Goal: Communication & Community: Share content

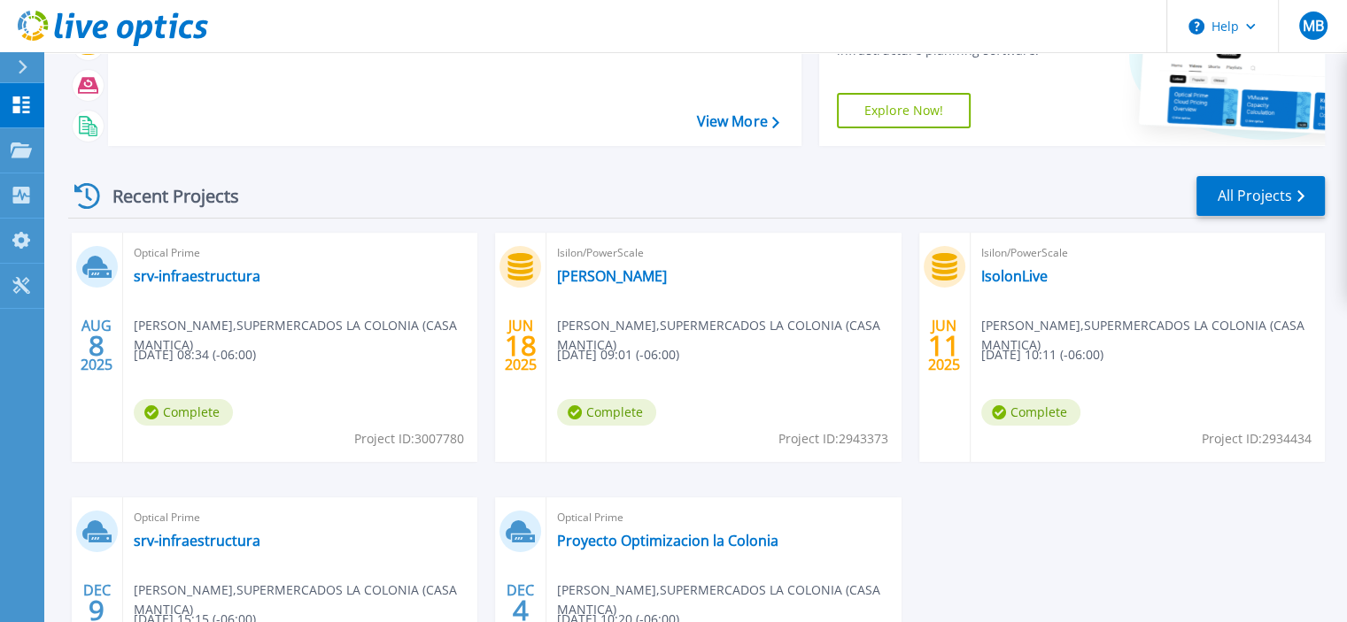
scroll to position [152, 0]
click at [163, 275] on link "srv-infraestructura" at bounding box center [197, 275] width 127 height 18
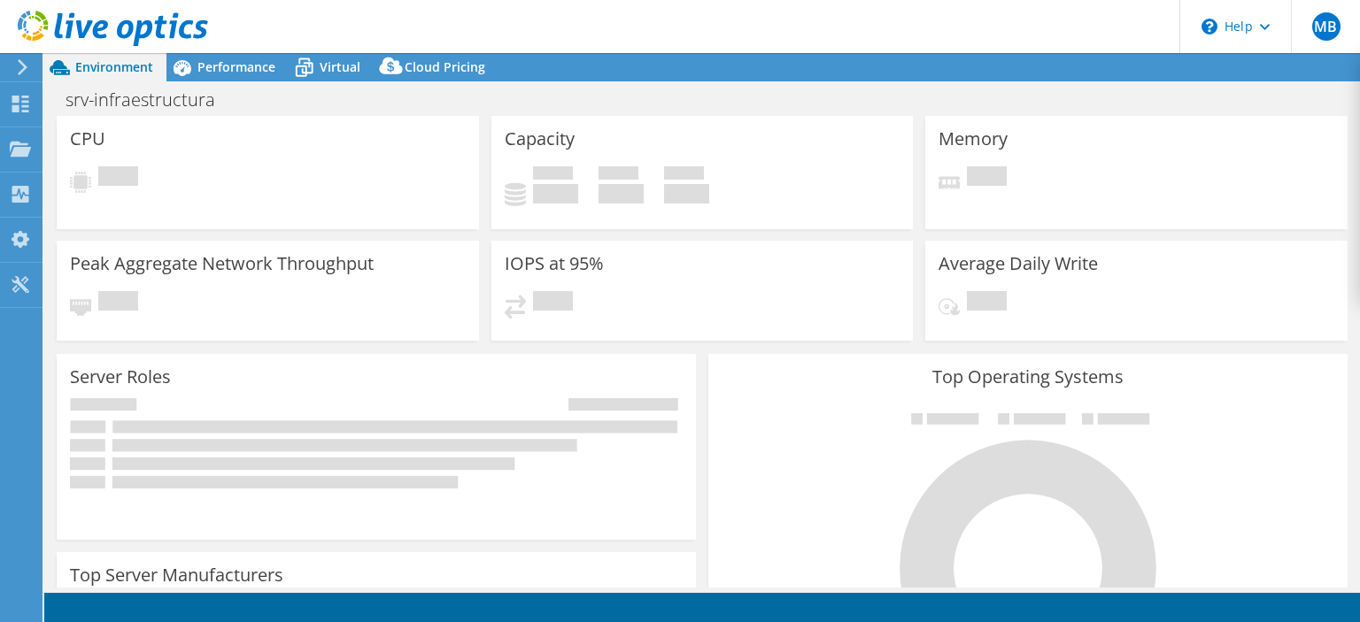
select select "USD"
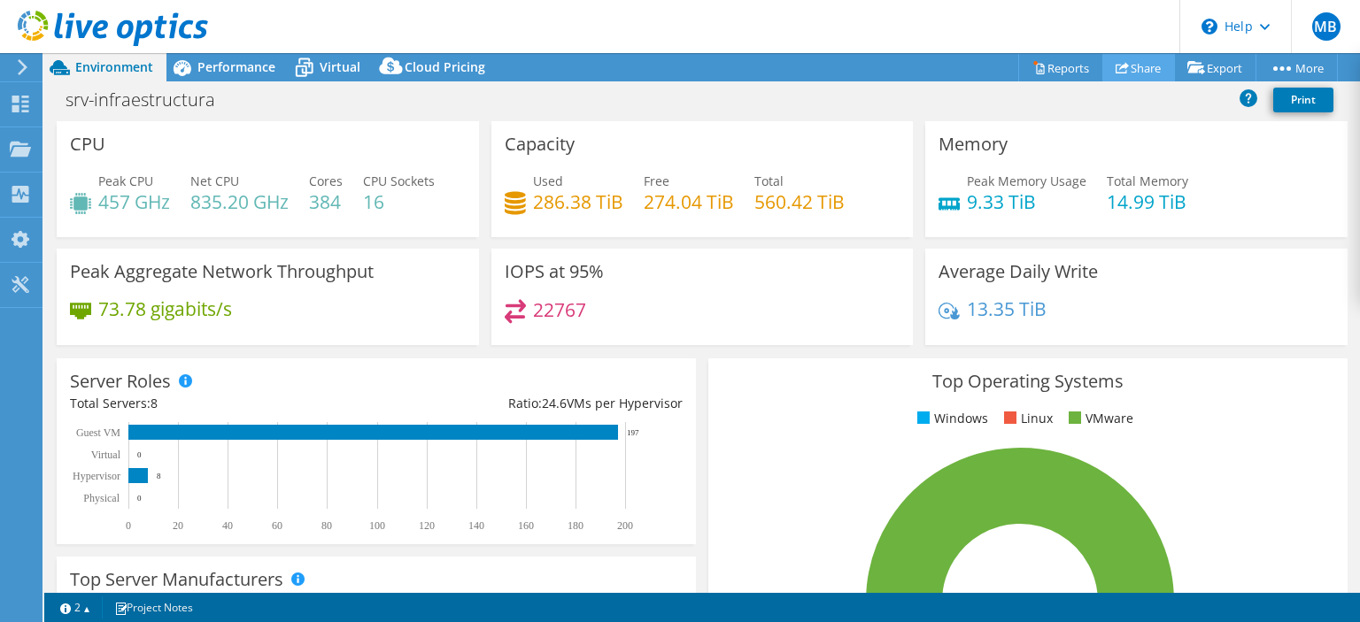
click at [1131, 67] on link "Share" at bounding box center [1138, 67] width 73 height 27
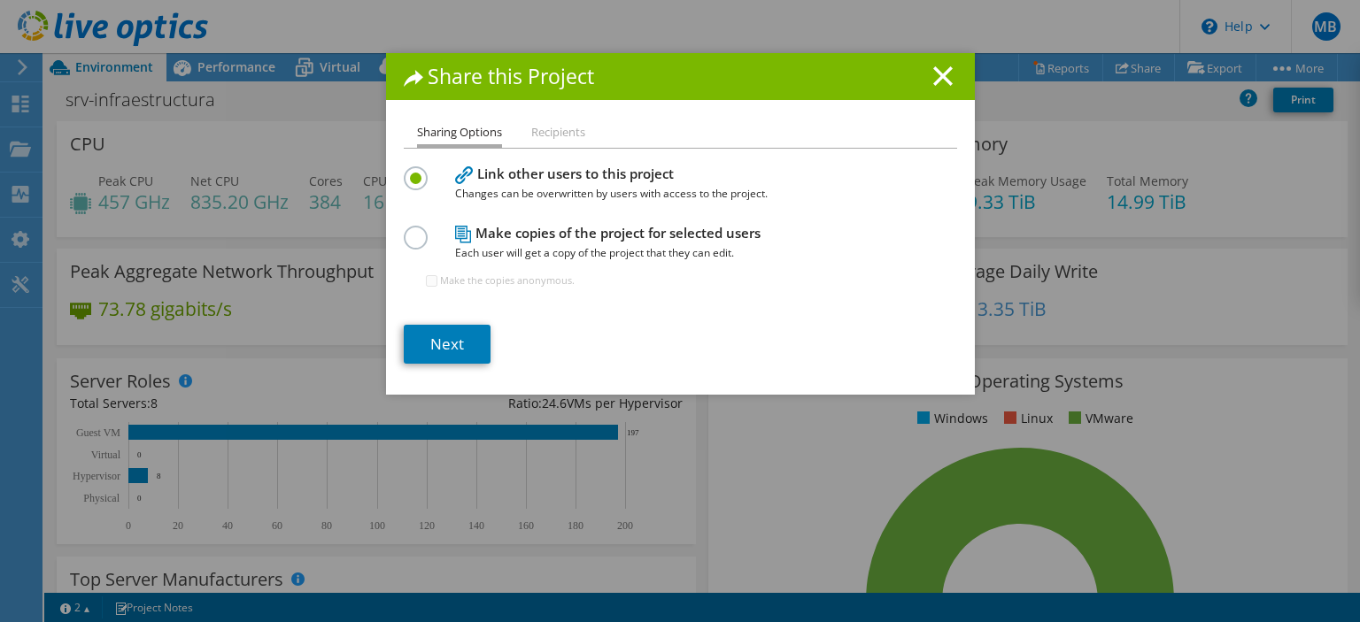
click at [411, 230] on label at bounding box center [419, 228] width 31 height 4
click at [0, 0] on input "radio" at bounding box center [0, 0] width 0 height 0
click at [448, 331] on link "Next" at bounding box center [447, 344] width 87 height 39
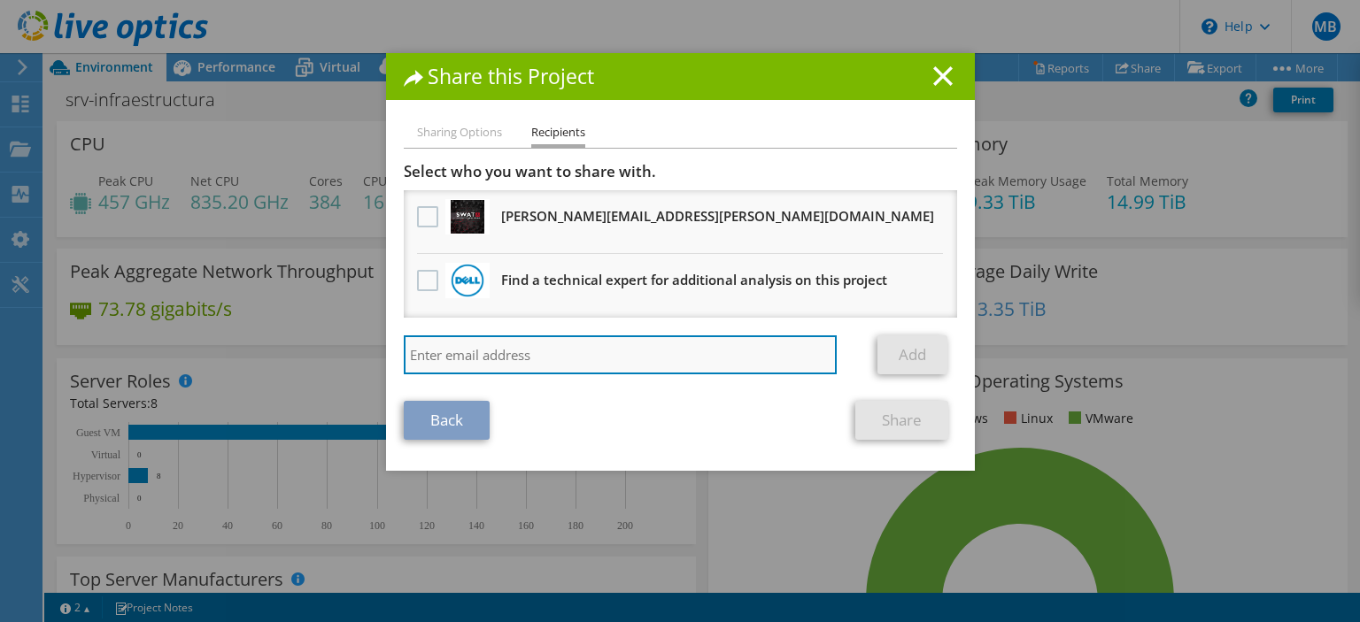
click at [474, 346] on input "search" at bounding box center [621, 355] width 434 height 39
paste input "[PERSON_NAME][EMAIL_ADDRESS][PERSON_NAME][DOMAIN_NAME]"
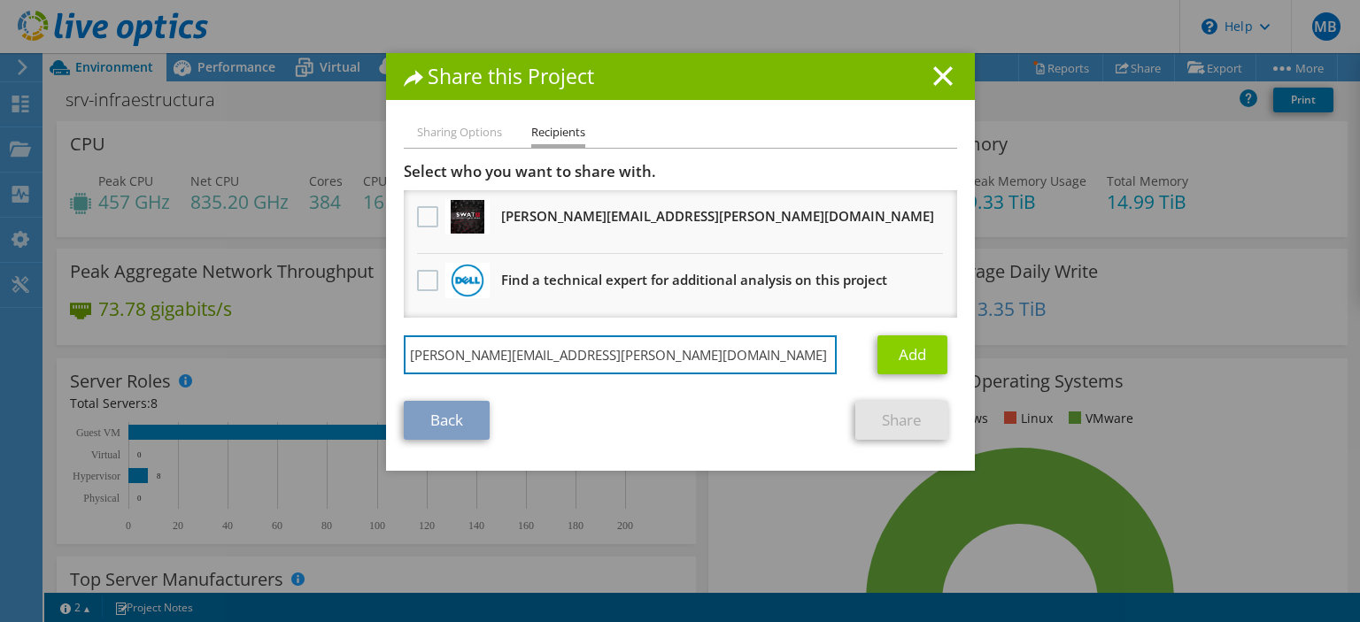
type input "[PERSON_NAME][EMAIL_ADDRESS][PERSON_NAME][DOMAIN_NAME]"
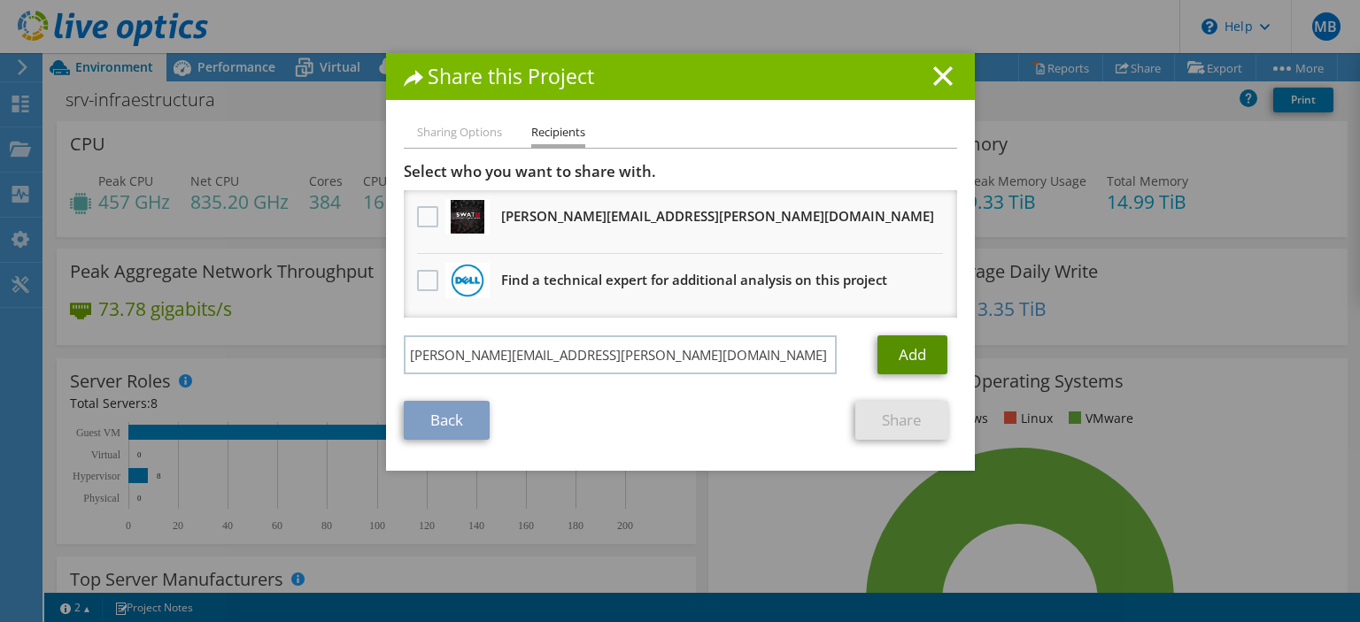
click at [904, 357] on link "Add" at bounding box center [912, 355] width 70 height 39
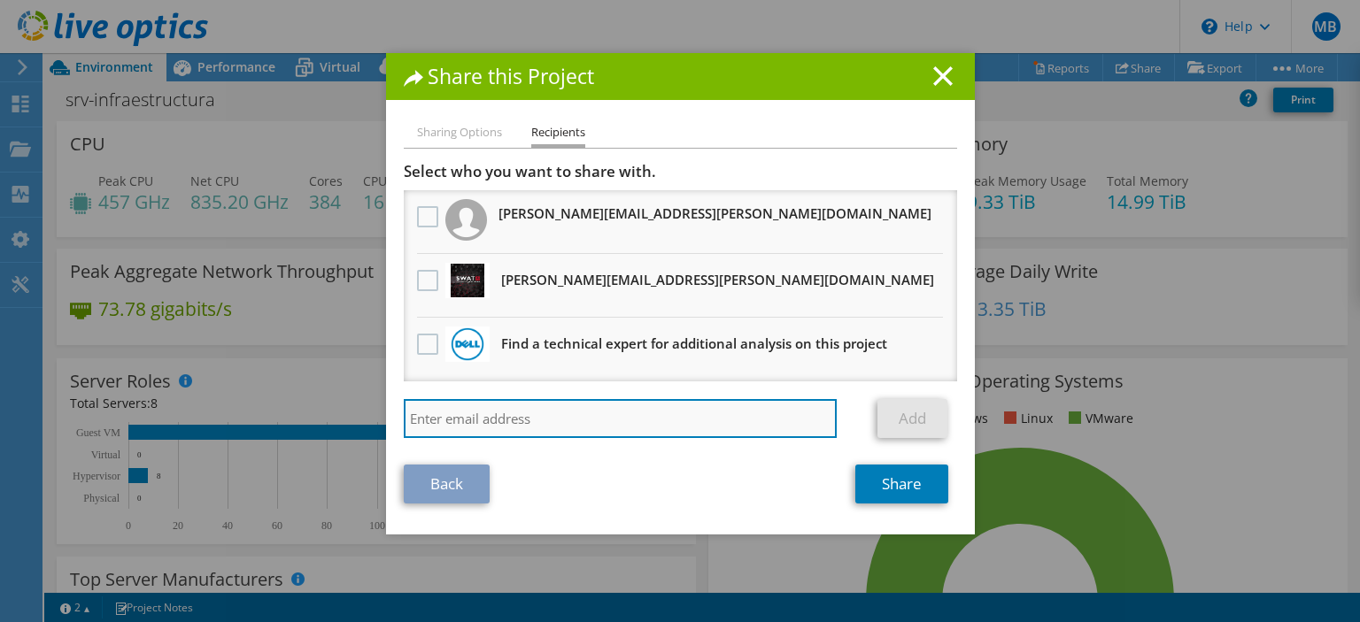
click at [575, 413] on input "search" at bounding box center [621, 418] width 434 height 39
paste input "[PERSON_NAME][EMAIL_ADDRESS][DOMAIN_NAME]"
type input "[PERSON_NAME][EMAIL_ADDRESS][DOMAIN_NAME]"
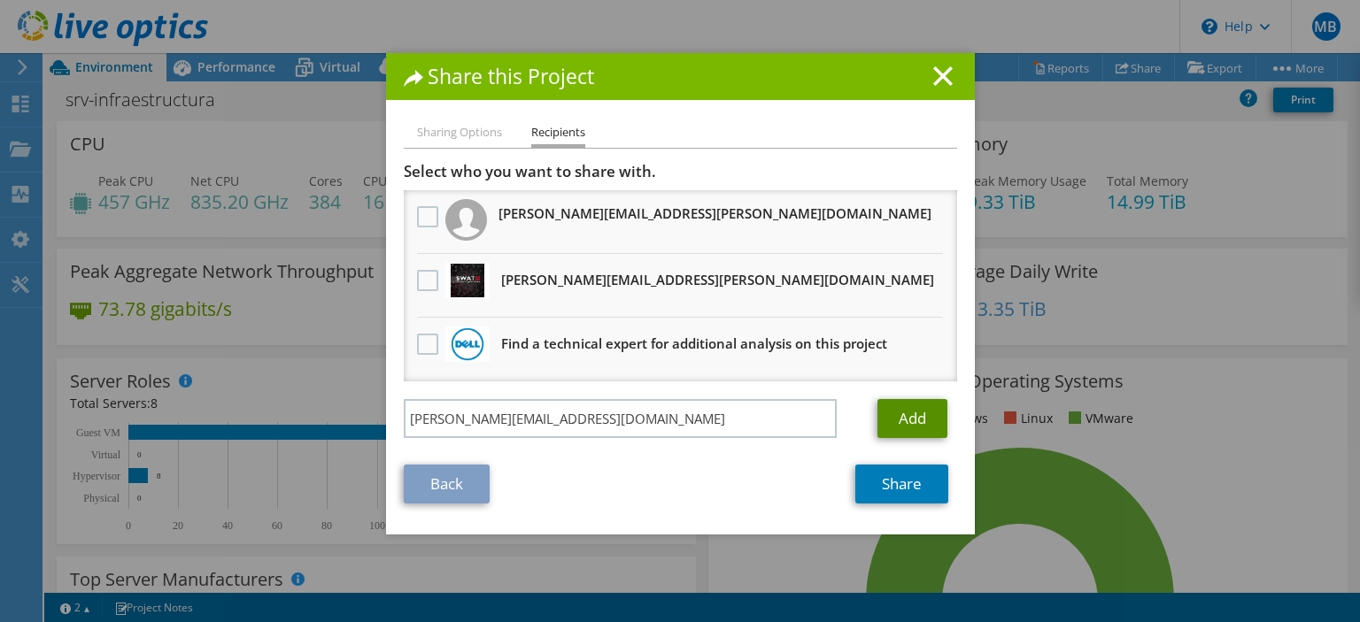
click at [894, 413] on link "Add" at bounding box center [912, 418] width 70 height 39
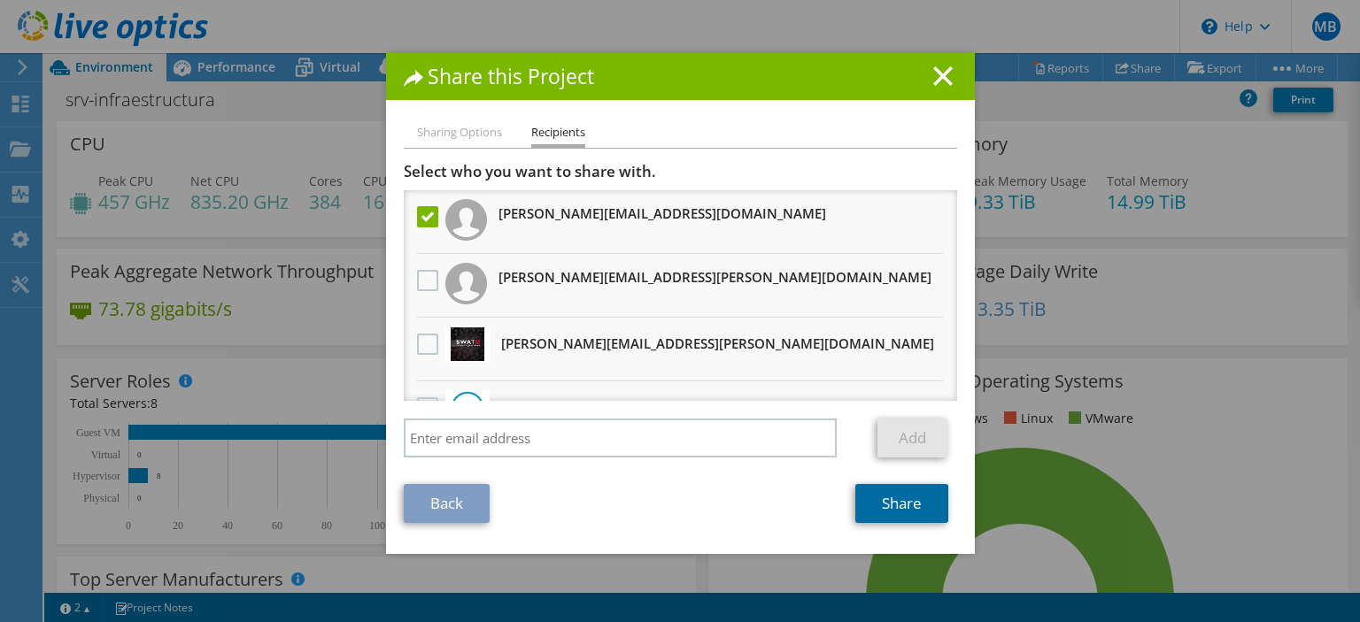
click at [867, 499] on link "Share" at bounding box center [901, 503] width 93 height 39
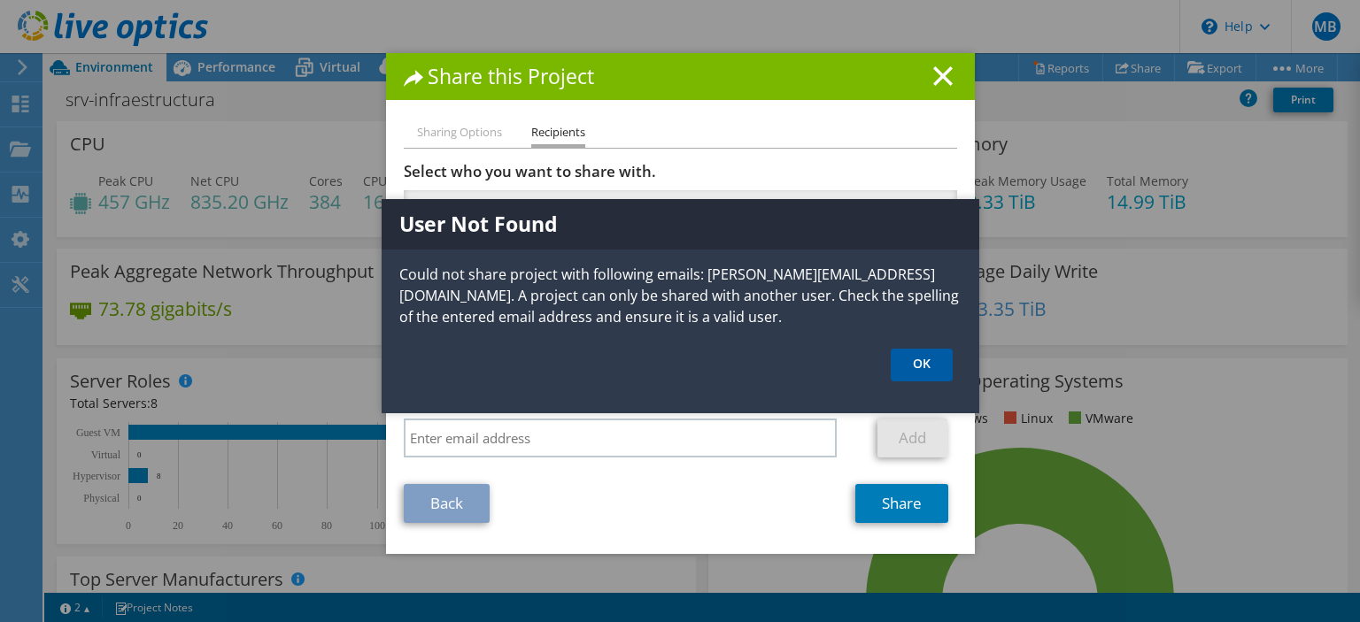
click at [934, 361] on link "OK" at bounding box center [922, 365] width 62 height 33
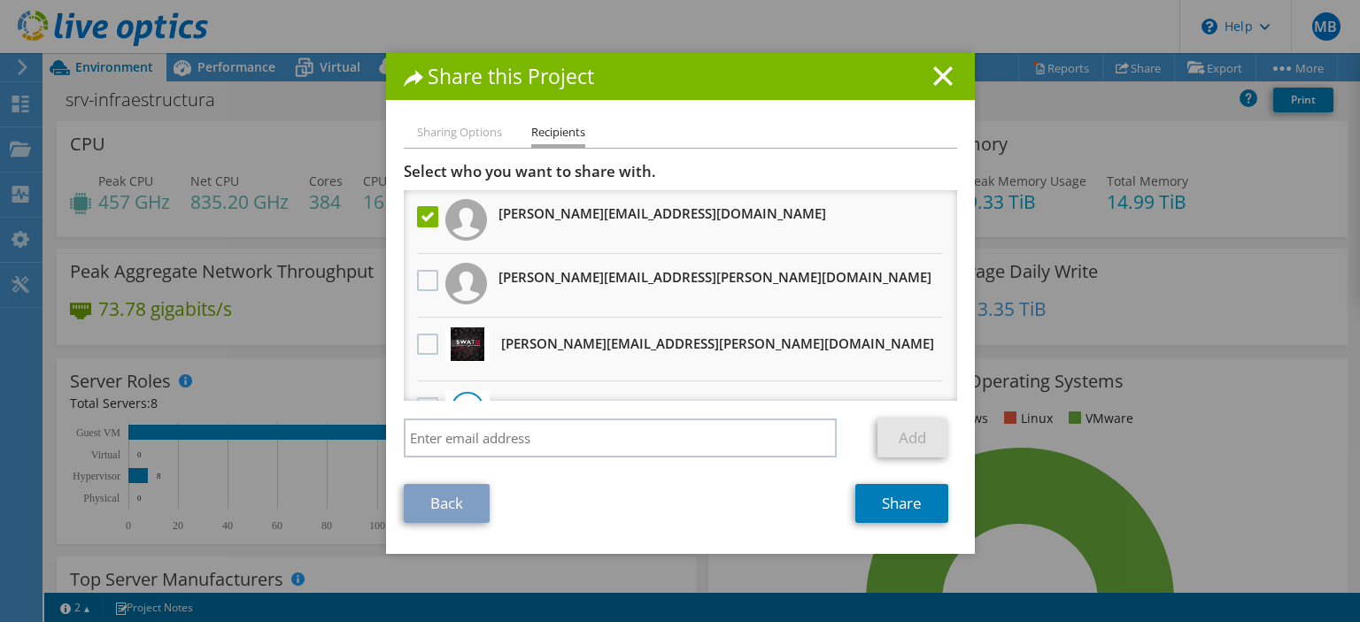
click at [418, 219] on label at bounding box center [430, 216] width 26 height 21
click at [0, 0] on input "checkbox" at bounding box center [0, 0] width 0 height 0
click at [413, 277] on div at bounding box center [428, 281] width 30 height 37
click at [417, 281] on label at bounding box center [430, 280] width 26 height 21
click at [0, 0] on "] "checkbox" at bounding box center [0, 0] width 0 height 0
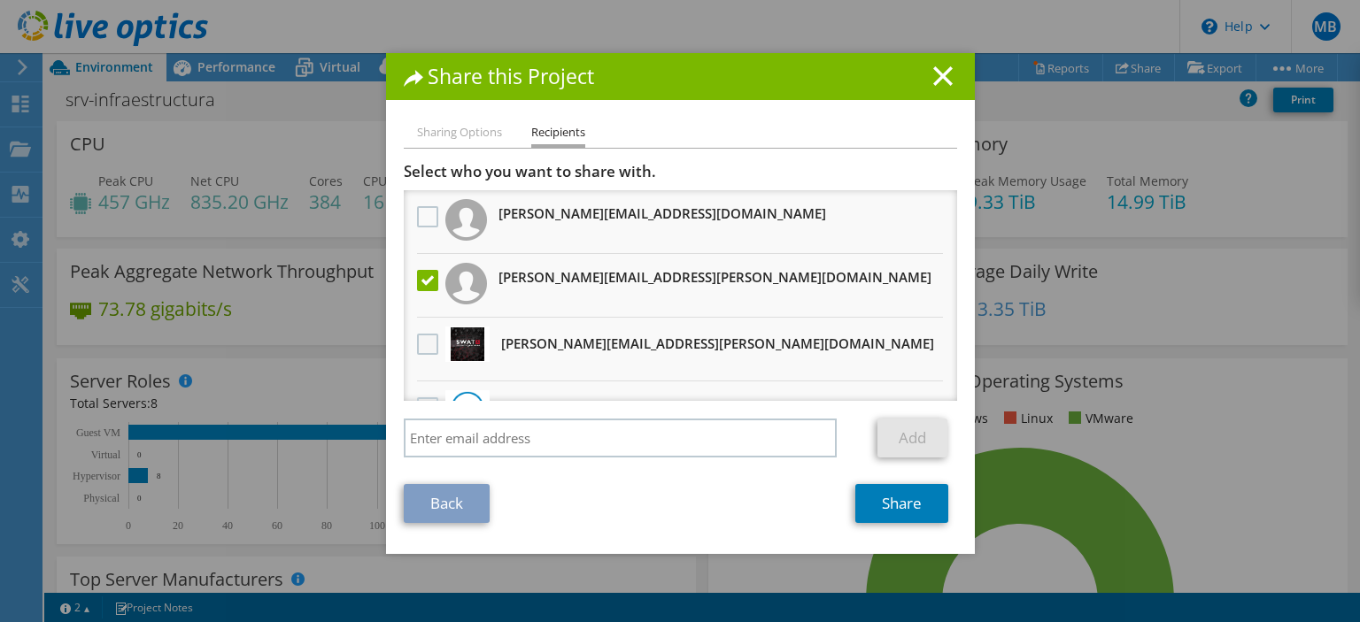
click at [420, 343] on label at bounding box center [430, 344] width 26 height 21
click at [0, 0] on input "checkbox" at bounding box center [0, 0] width 0 height 0
click at [421, 225] on label at bounding box center [430, 216] width 26 height 21
click at [0, 0] on input "checkbox" at bounding box center [0, 0] width 0 height 0
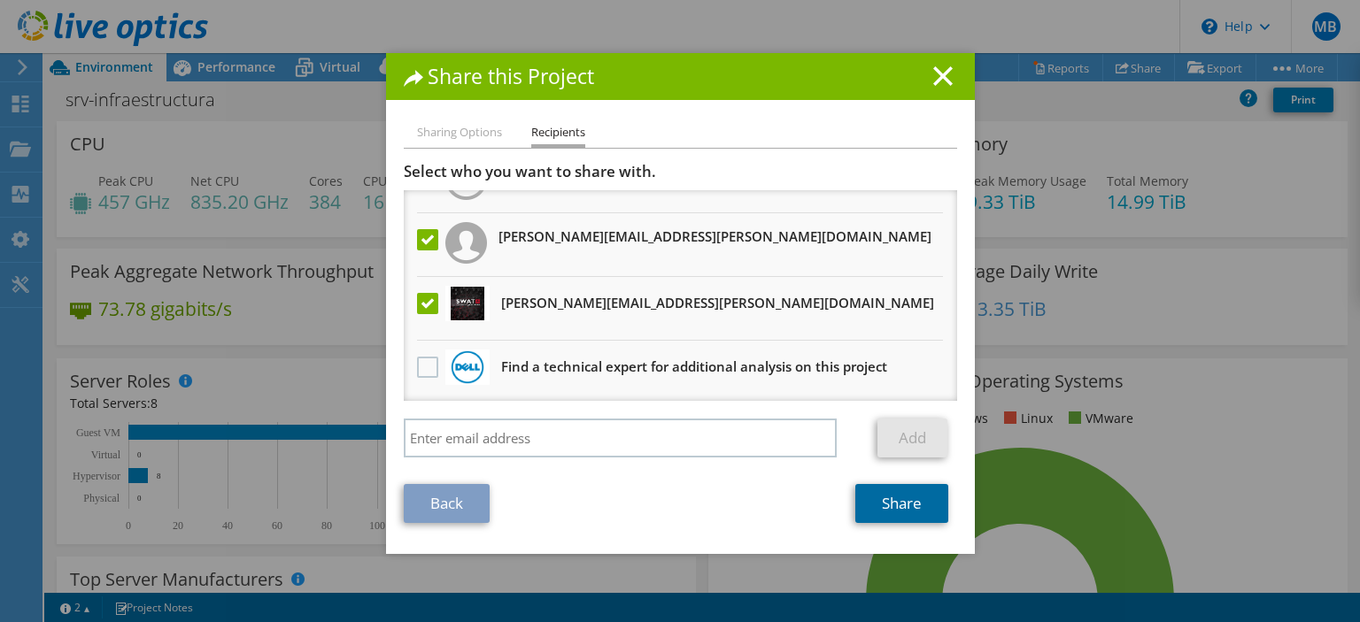
click at [896, 506] on link "Share" at bounding box center [901, 503] width 93 height 39
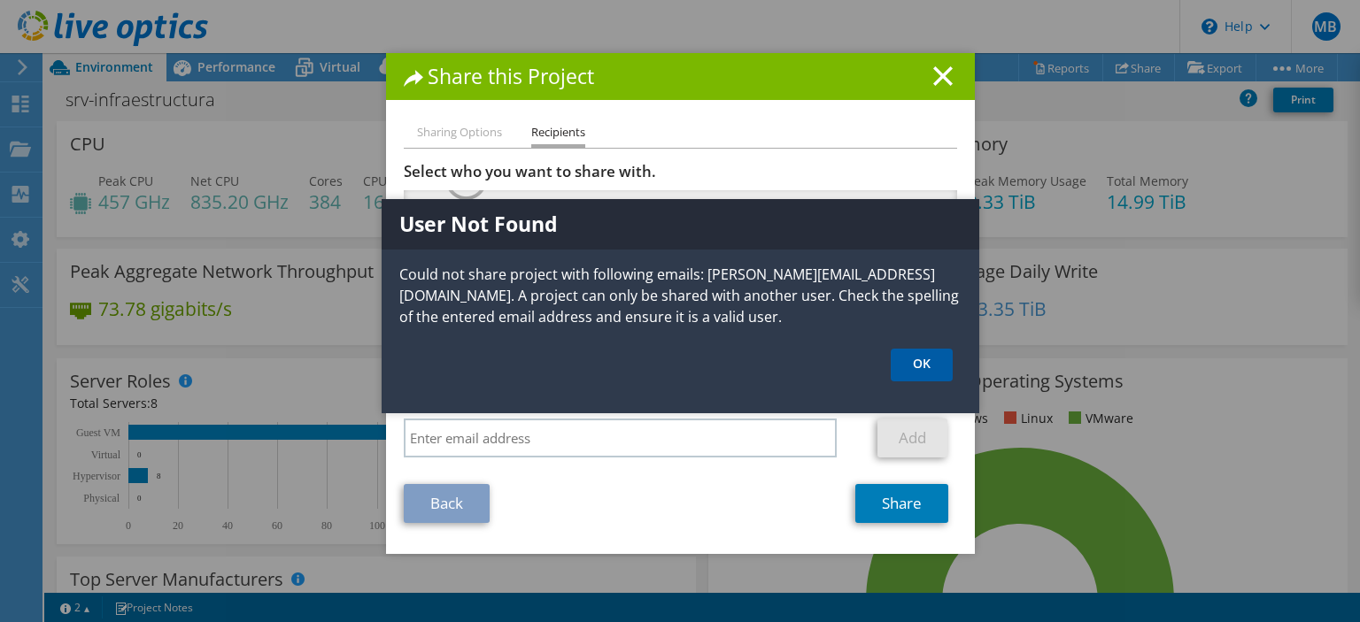
click at [929, 363] on link "OK" at bounding box center [922, 365] width 62 height 33
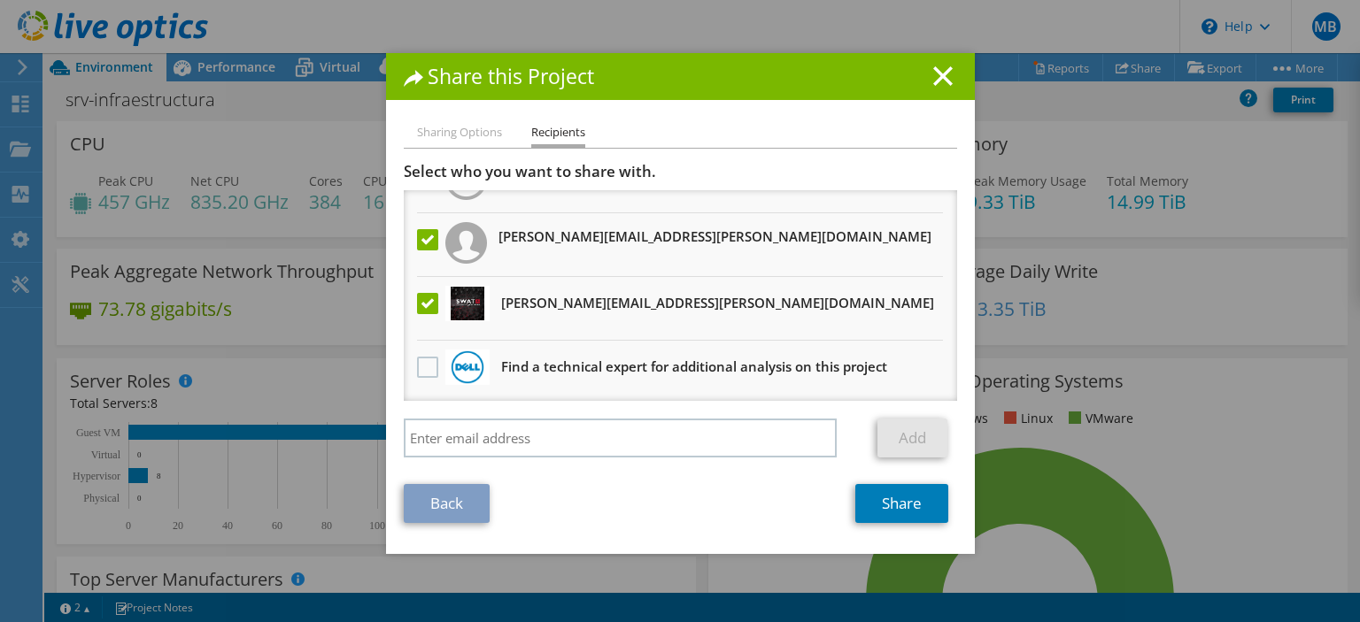
scroll to position [0, 0]
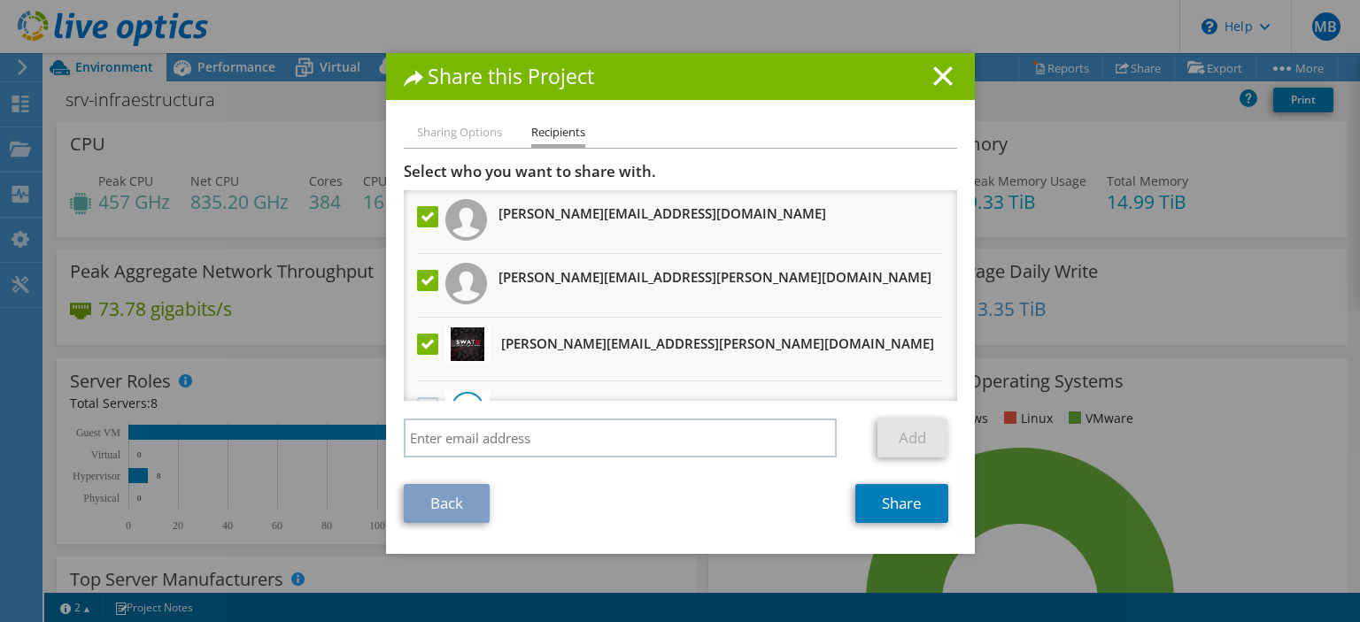
click at [421, 215] on label at bounding box center [430, 216] width 26 height 21
click at [0, 0] on input "checkbox" at bounding box center [0, 0] width 0 height 0
click at [861, 506] on link "Share" at bounding box center [901, 503] width 93 height 39
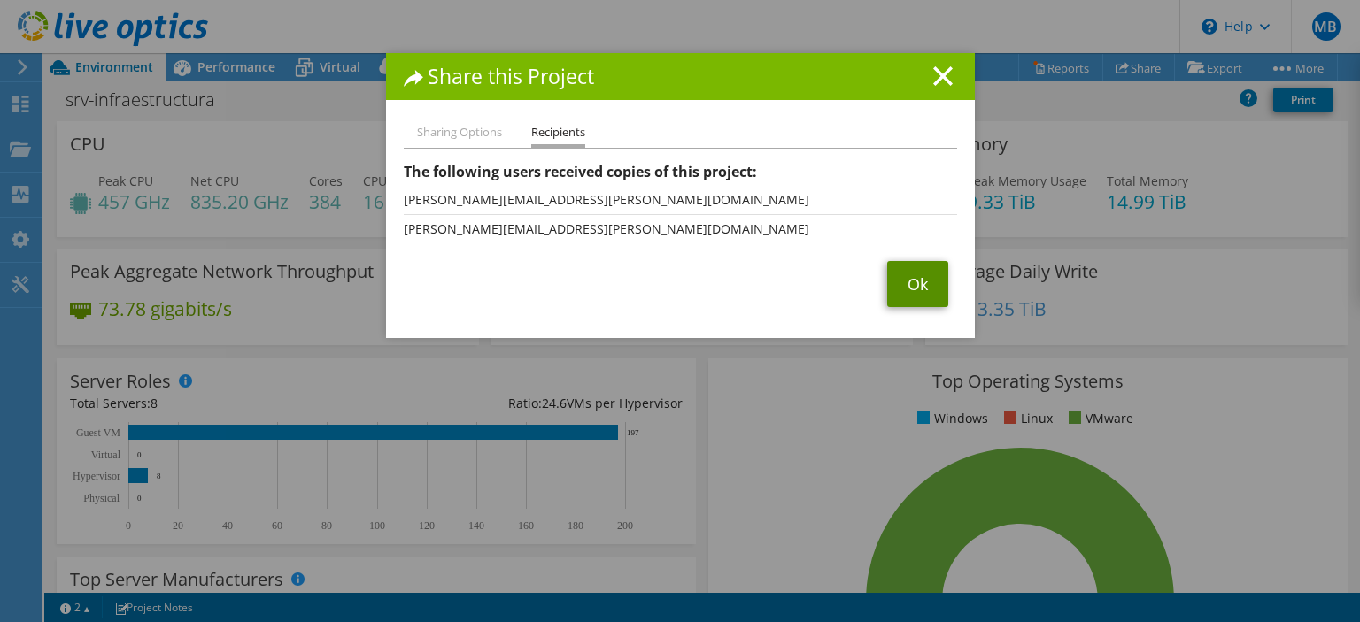
click at [906, 292] on link "Ok" at bounding box center [917, 284] width 61 height 46
